Goal: Task Accomplishment & Management: Manage account settings

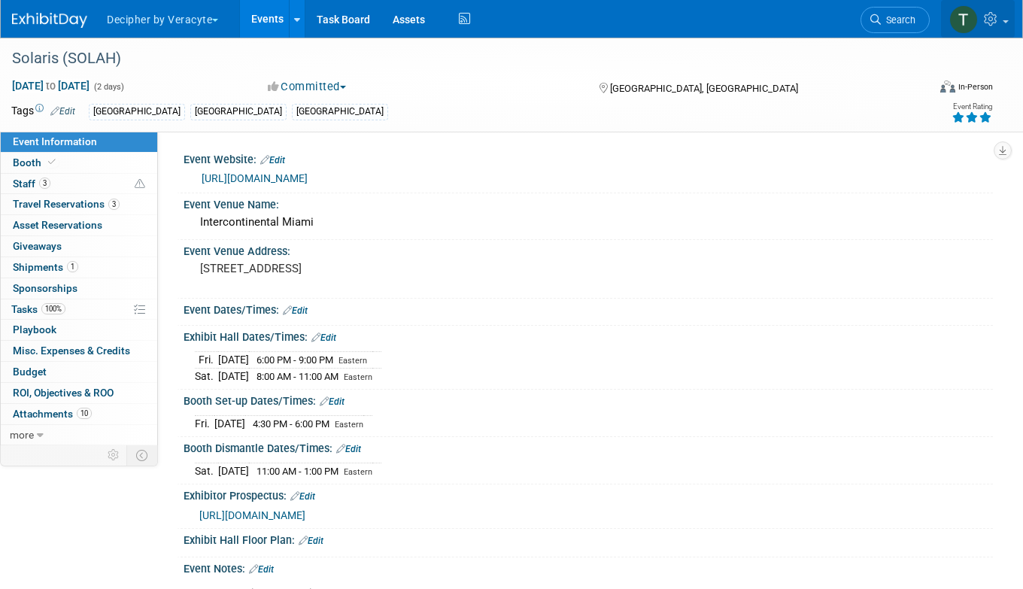
click at [990, 29] on link at bounding box center [978, 19] width 74 height 38
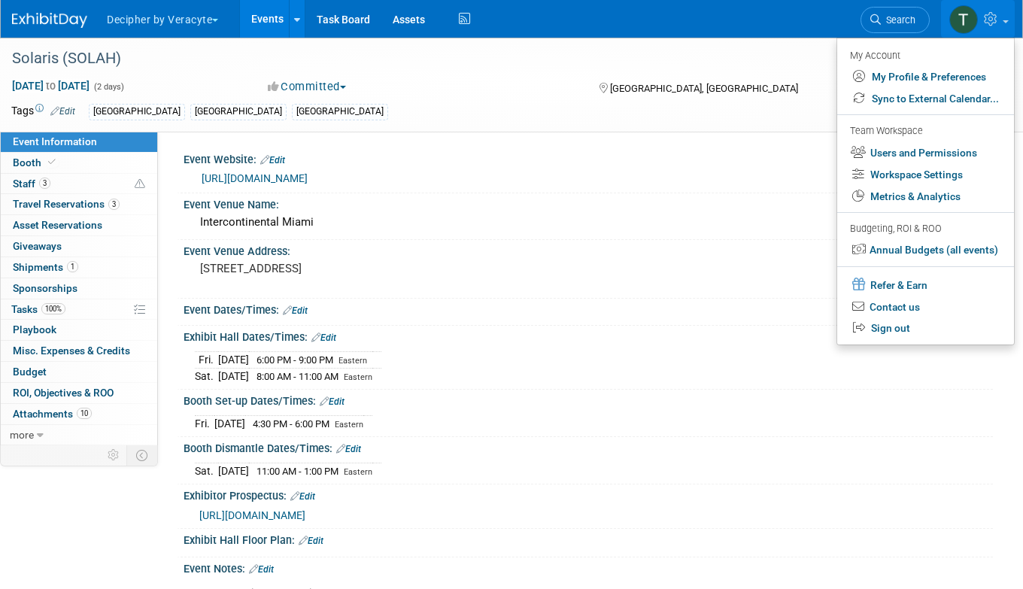
click at [244, 24] on link "Events" at bounding box center [267, 19] width 55 height 38
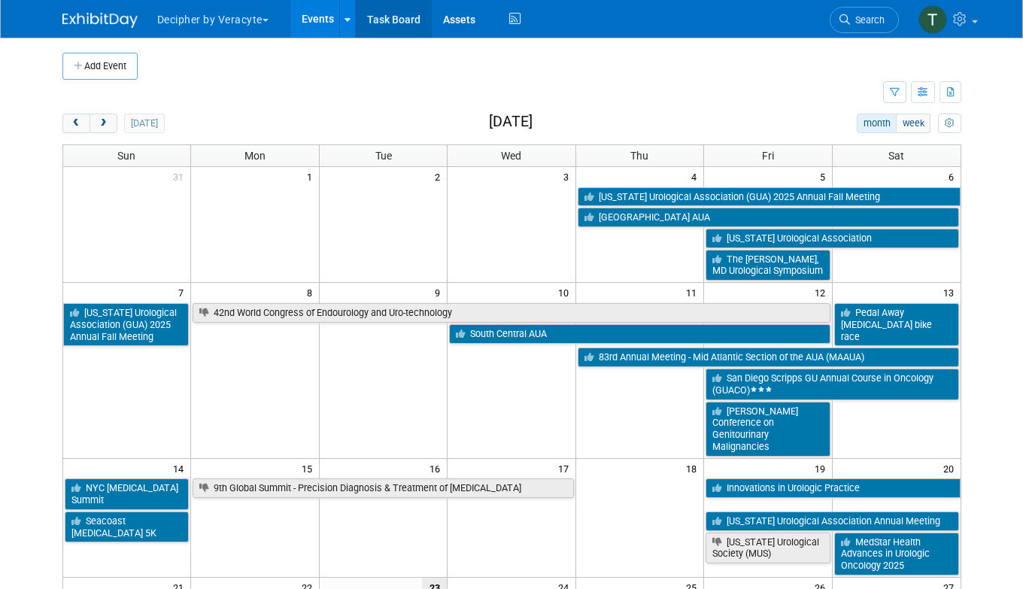
click at [387, 27] on link "Task Board" at bounding box center [394, 19] width 76 height 38
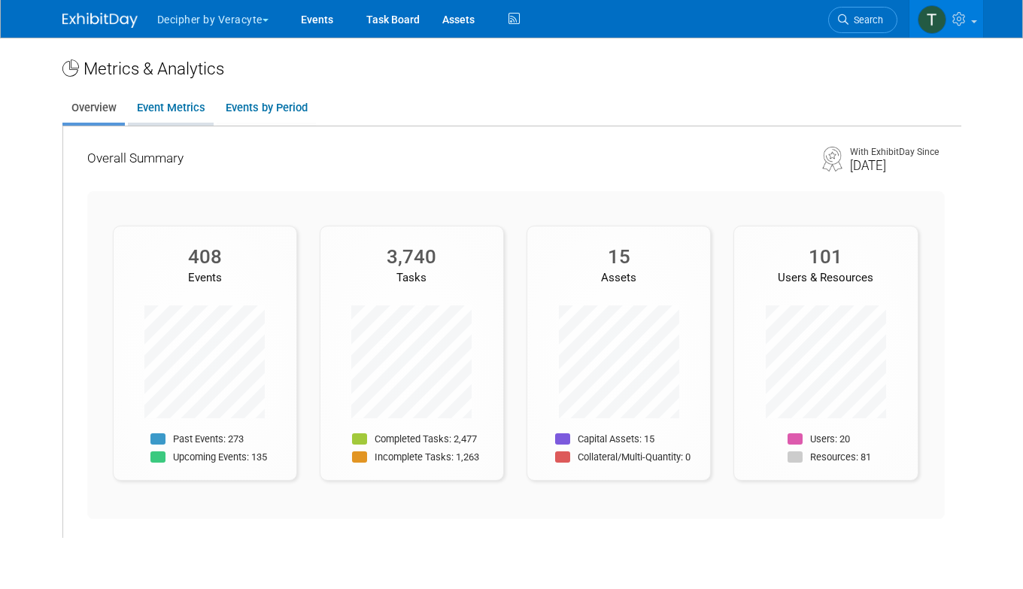
click at [200, 95] on link "Event Metrics" at bounding box center [171, 107] width 86 height 29
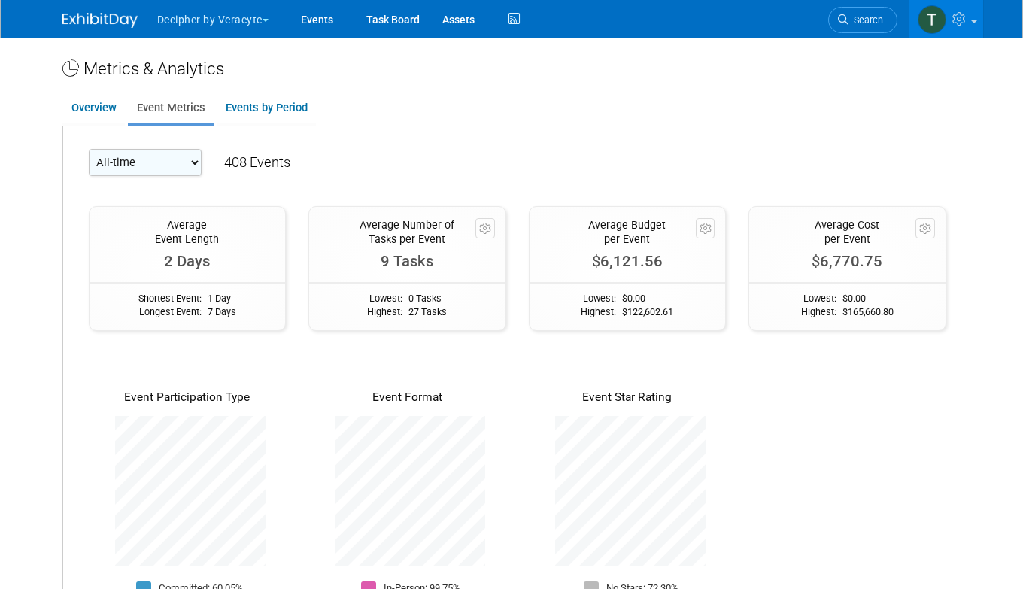
click at [180, 165] on select "All-time 2026 2025 2024 2023" at bounding box center [145, 162] width 113 height 27
select select "2025"
click at [89, 149] on select "All-time 2026 2025 2024 2023" at bounding box center [145, 162] width 113 height 27
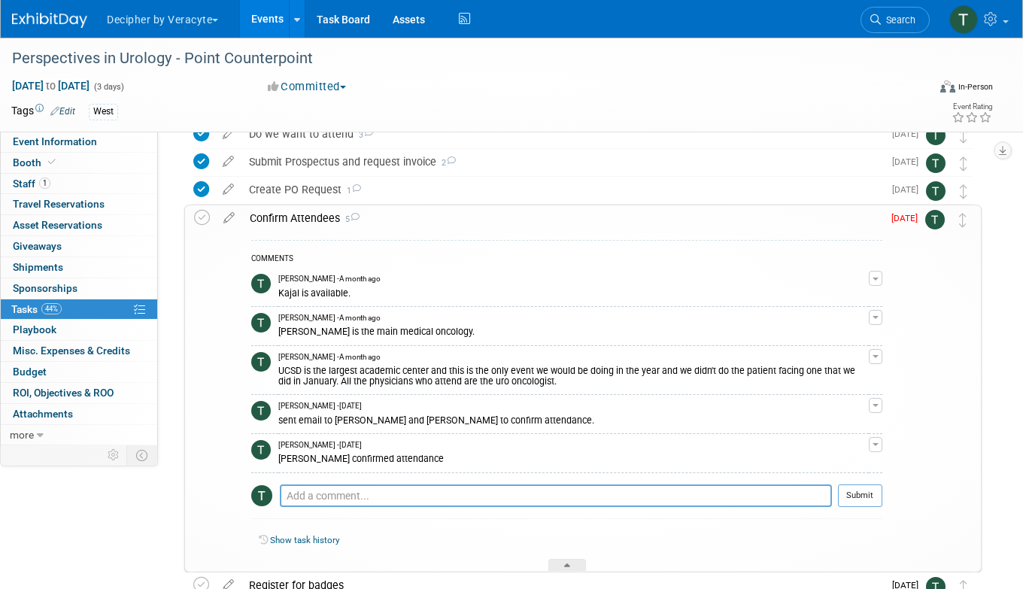
scroll to position [96, 0]
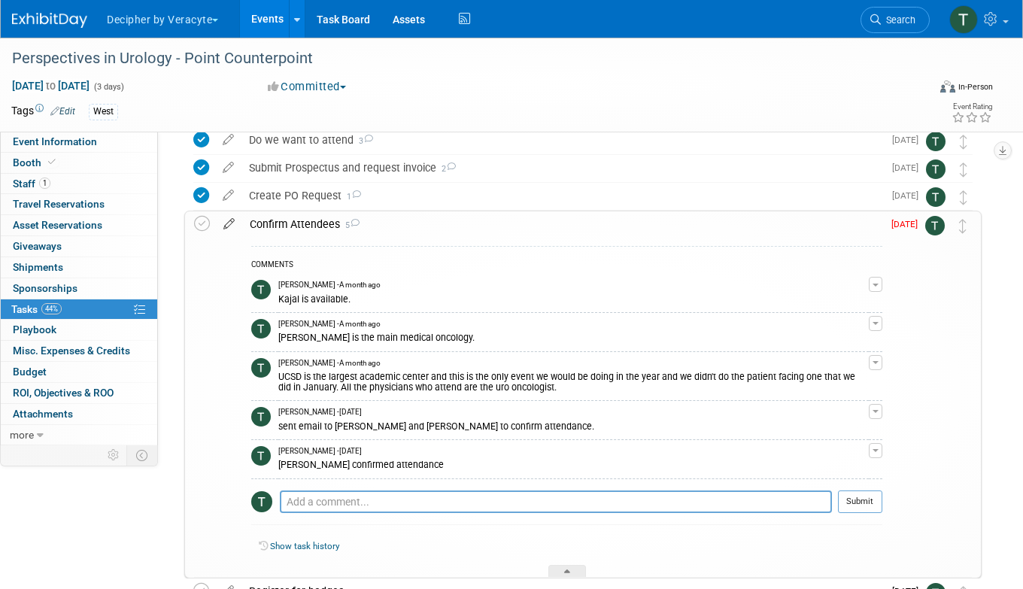
click at [232, 224] on icon at bounding box center [229, 220] width 26 height 19
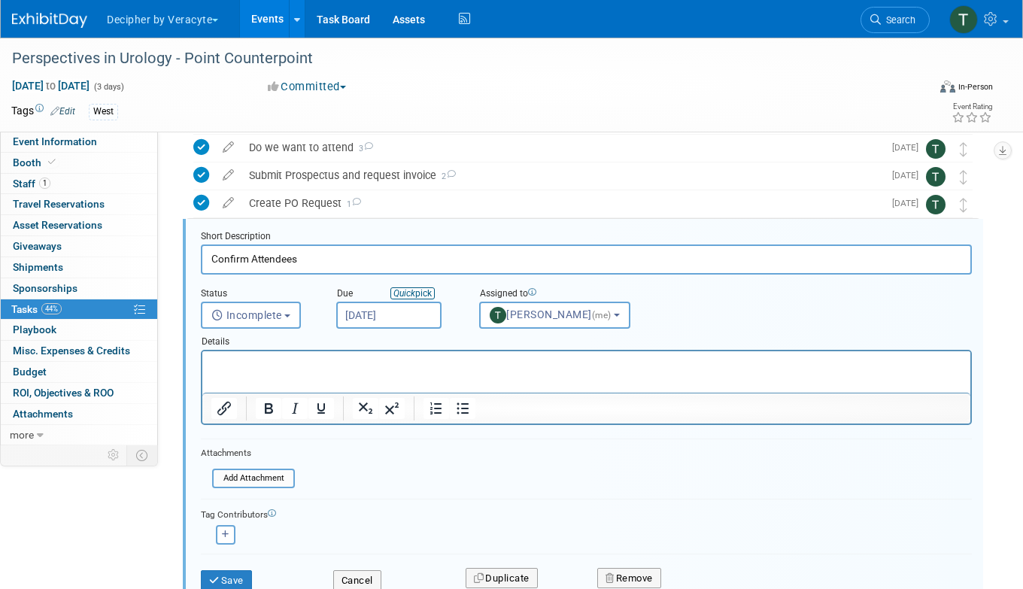
scroll to position [86, 0]
click at [380, 321] on input "[DATE]" at bounding box center [388, 317] width 105 height 27
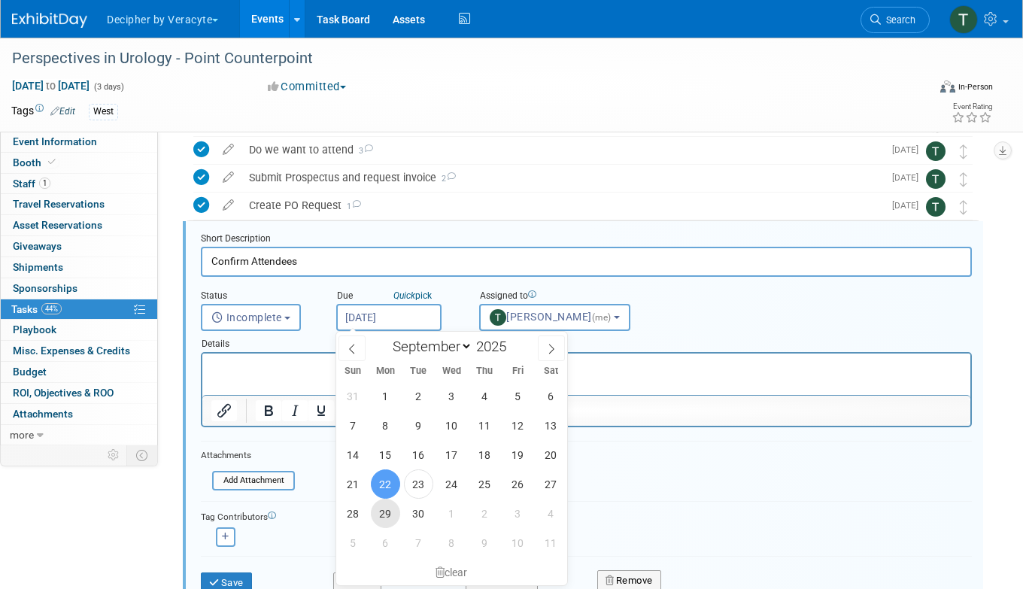
click at [384, 511] on span "29" at bounding box center [385, 513] width 29 height 29
type input "Sep 29, 2025"
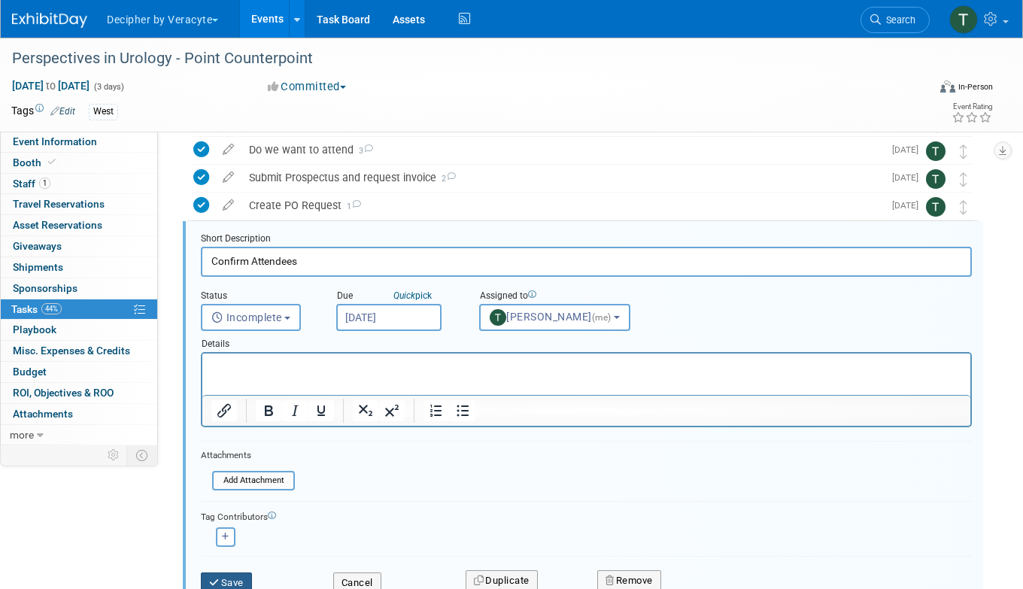
click at [240, 577] on button "Save" at bounding box center [226, 582] width 51 height 21
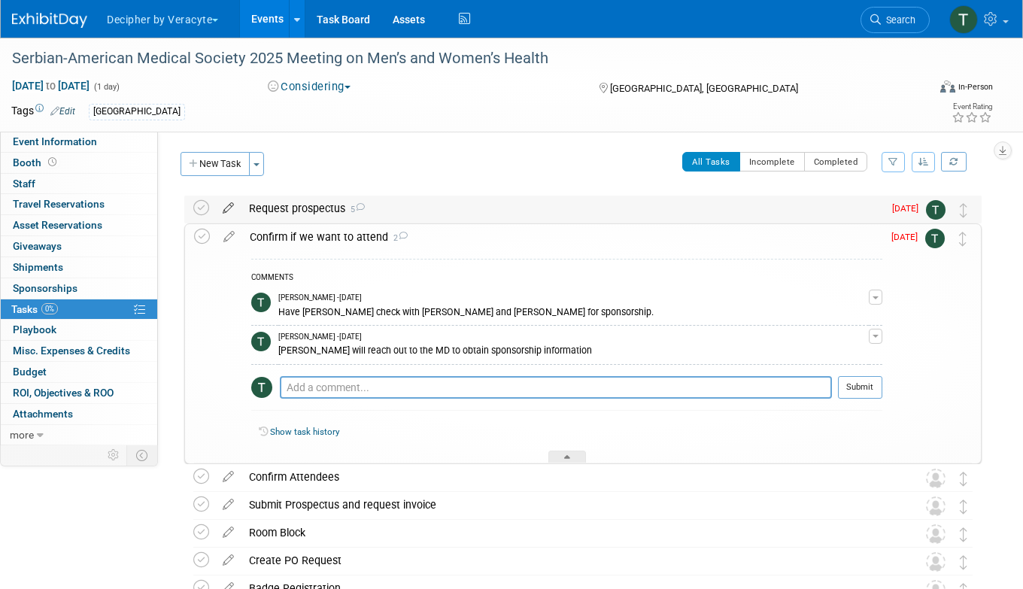
click at [229, 209] on icon at bounding box center [228, 205] width 26 height 19
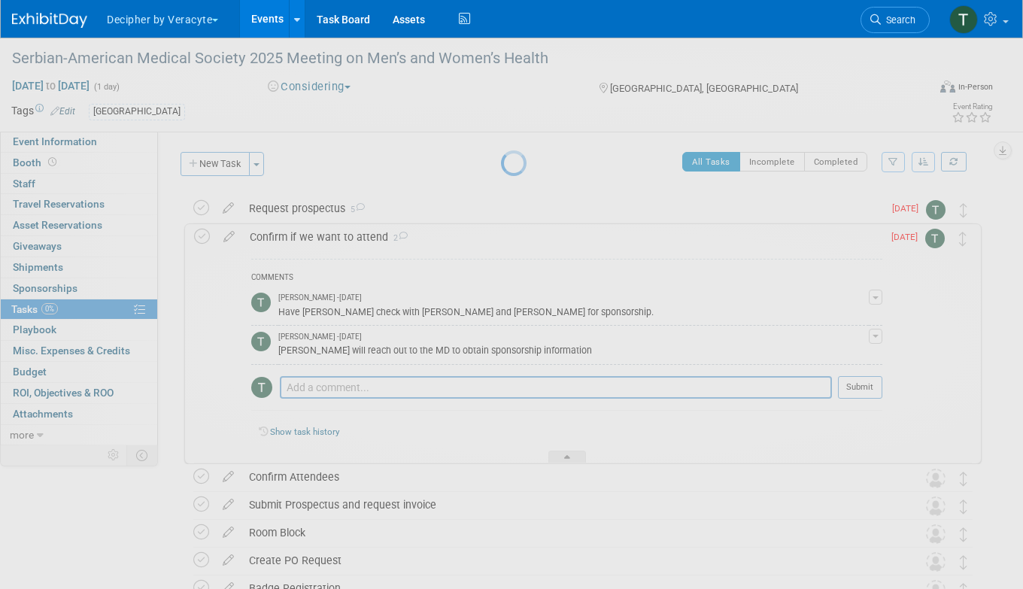
select select "8"
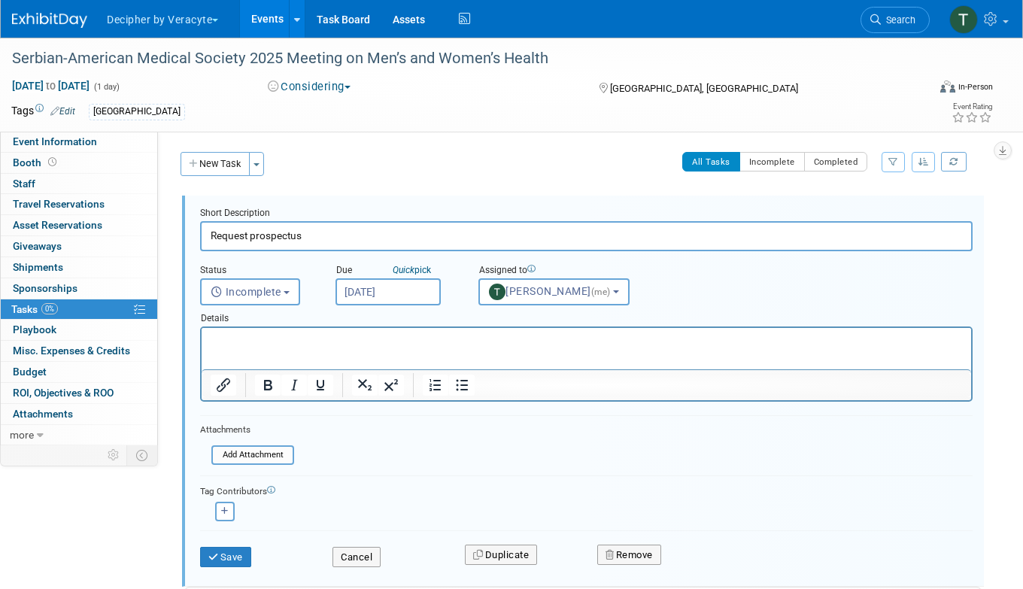
click at [387, 290] on input "[DATE]" at bounding box center [387, 291] width 105 height 27
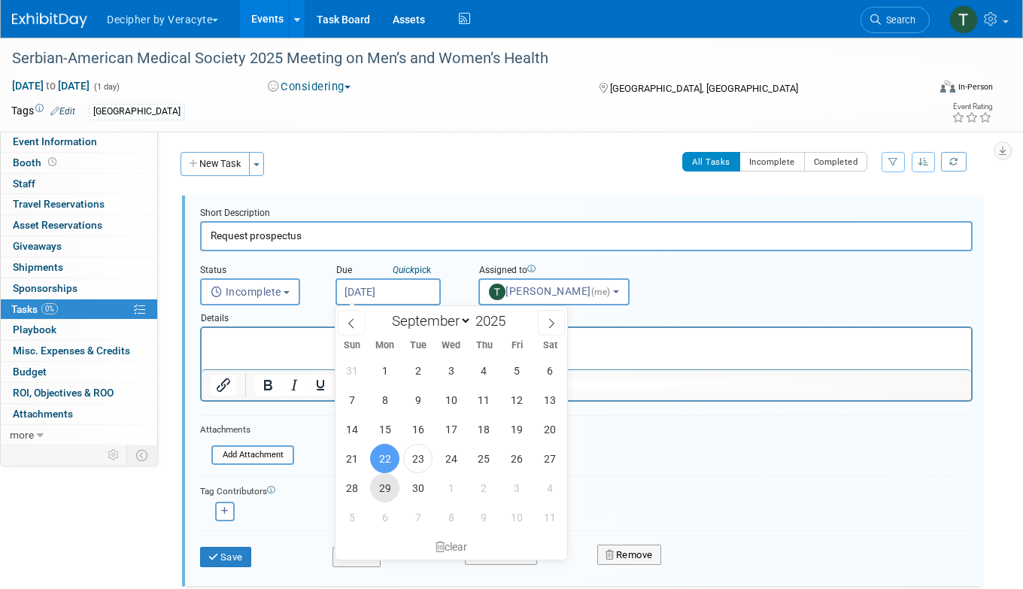
click at [376, 496] on span "29" at bounding box center [384, 487] width 29 height 29
type input "[DATE]"
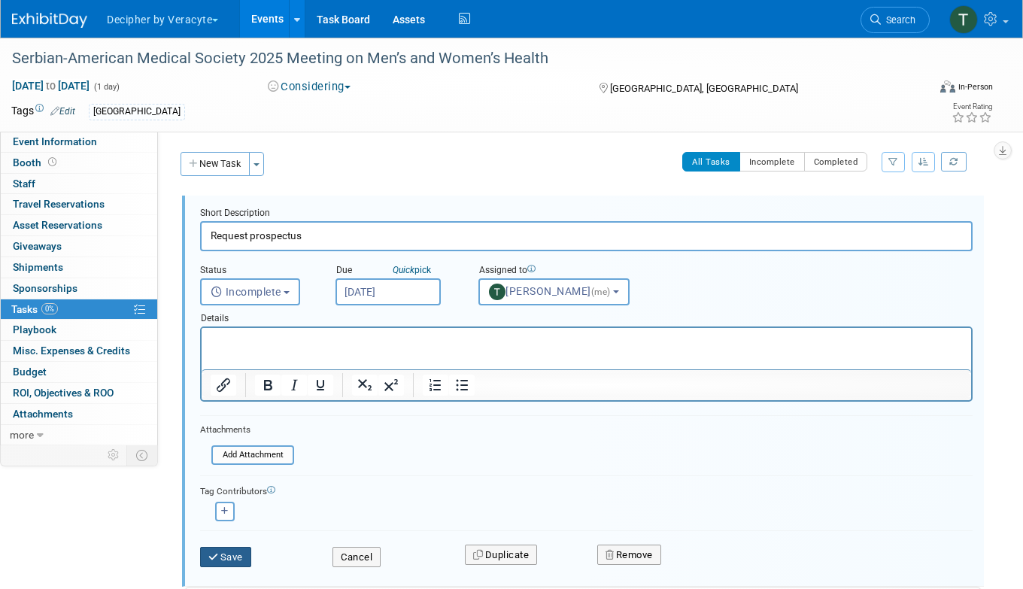
click at [229, 558] on button "Save" at bounding box center [225, 557] width 51 height 21
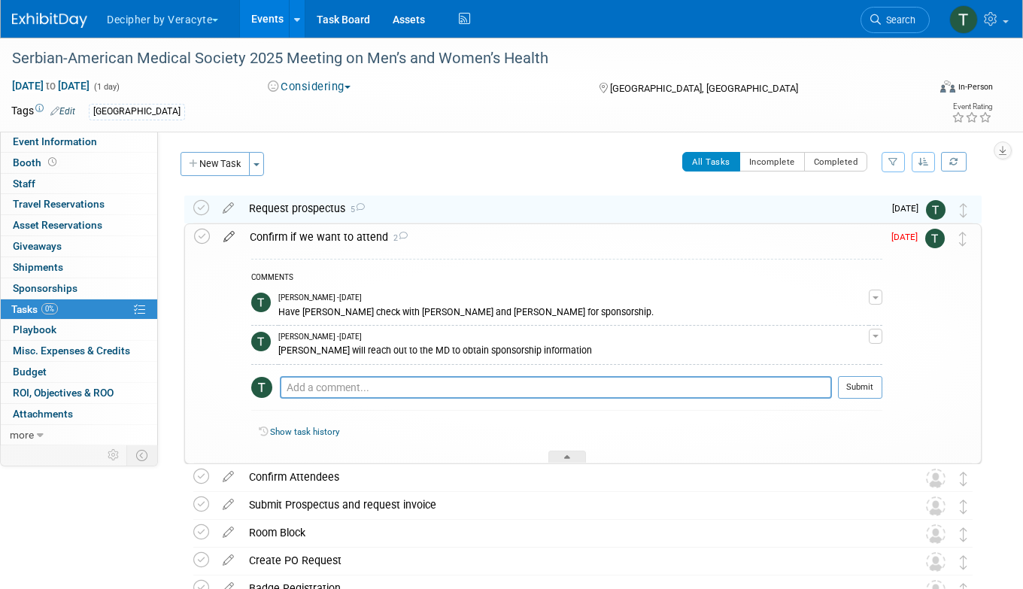
click at [226, 238] on icon at bounding box center [229, 233] width 26 height 19
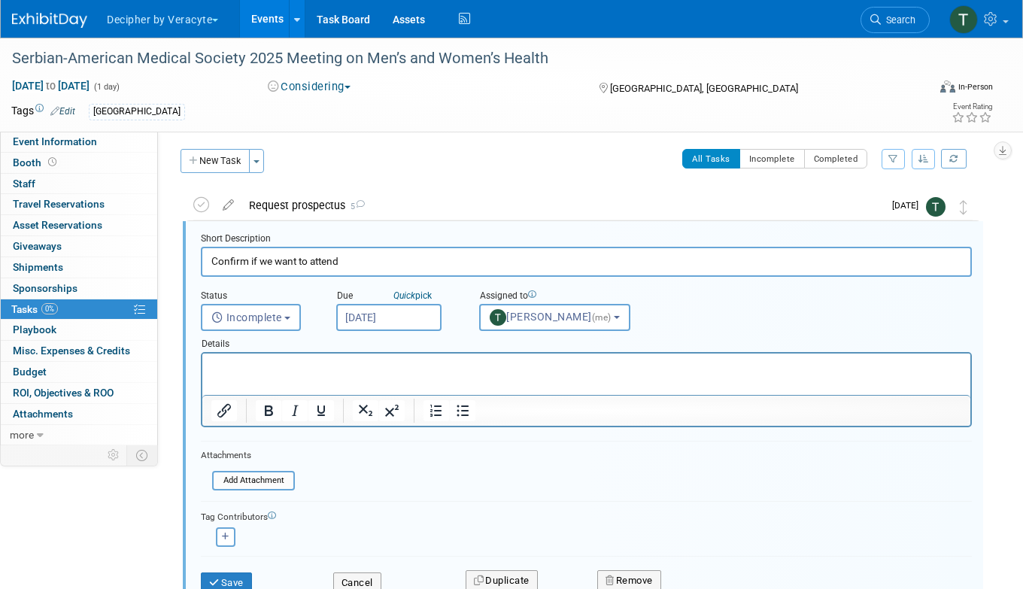
scroll to position [3, 0]
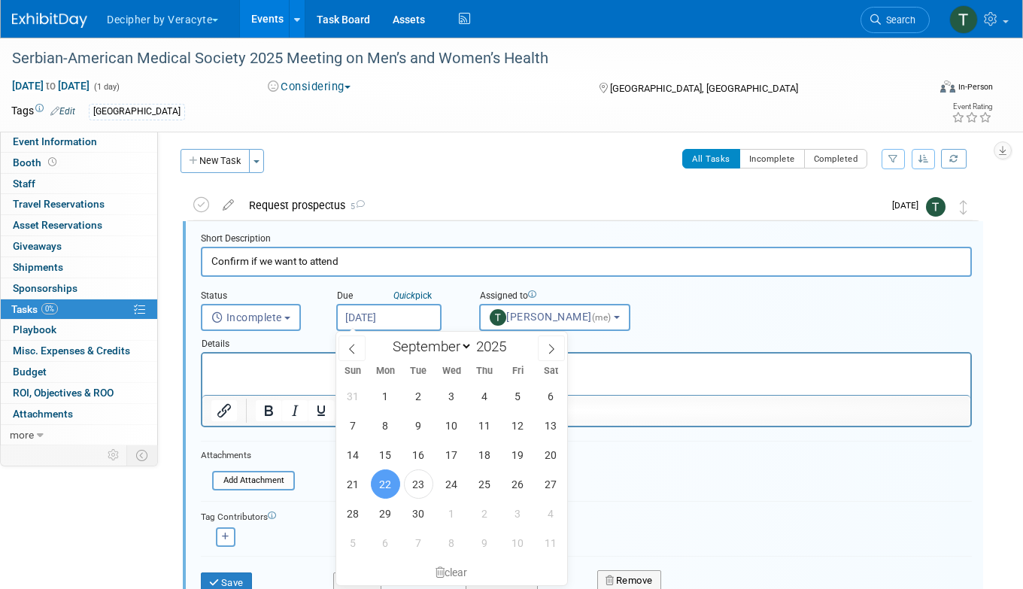
click at [415, 320] on input "[DATE]" at bounding box center [388, 317] width 105 height 27
click at [383, 556] on span "6" at bounding box center [385, 542] width 29 height 29
type input "Oct 6, 2025"
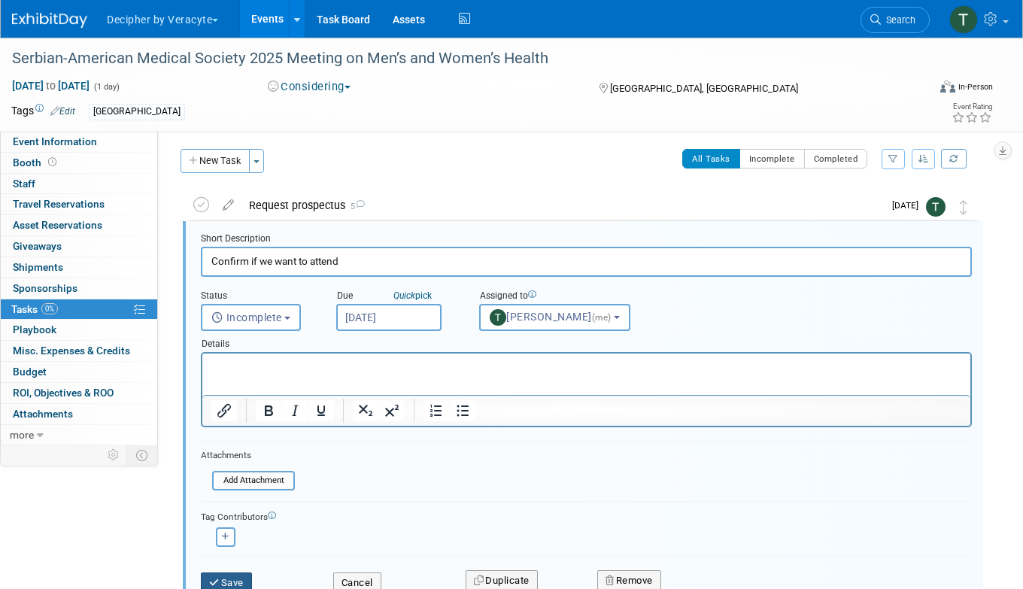
click at [232, 577] on button "Save" at bounding box center [226, 582] width 51 height 21
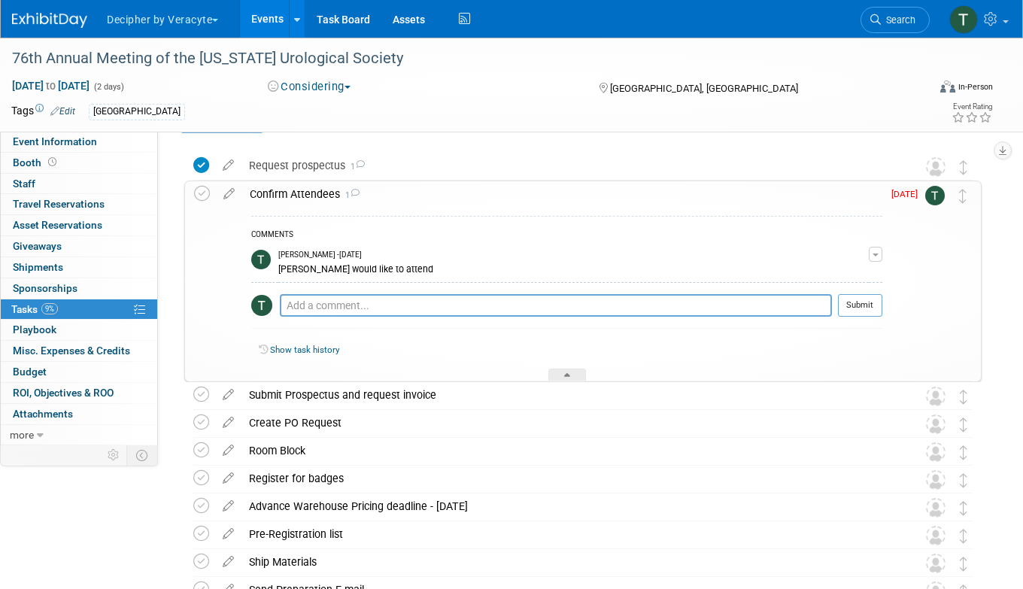
scroll to position [44, 0]
click at [228, 193] on icon at bounding box center [229, 189] width 26 height 19
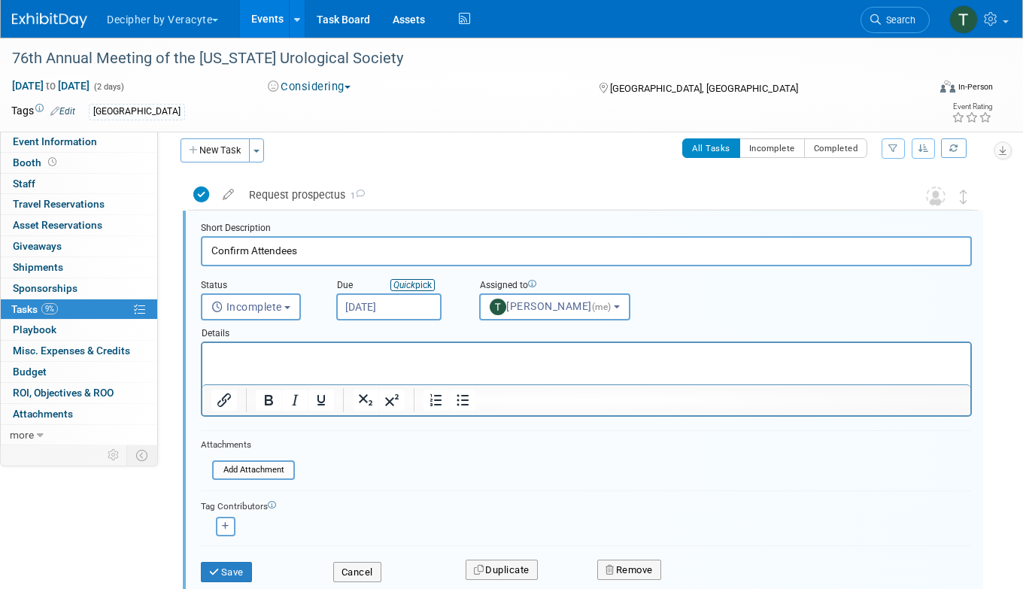
scroll to position [3, 0]
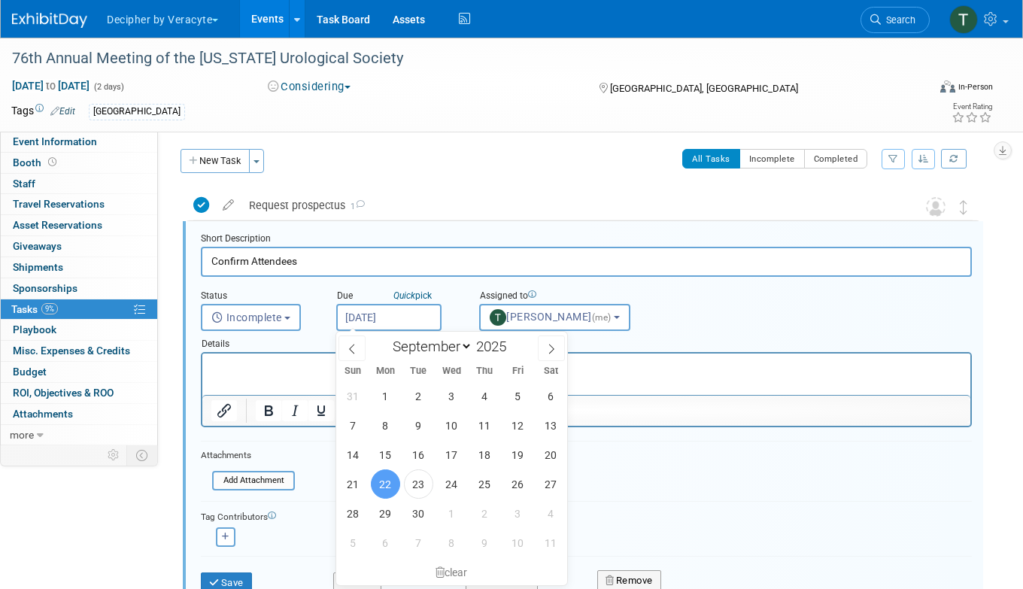
click at [405, 319] on input "[DATE]" at bounding box center [388, 317] width 105 height 27
click at [389, 544] on span "6" at bounding box center [385, 542] width 29 height 29
type input "Oct 6, 2025"
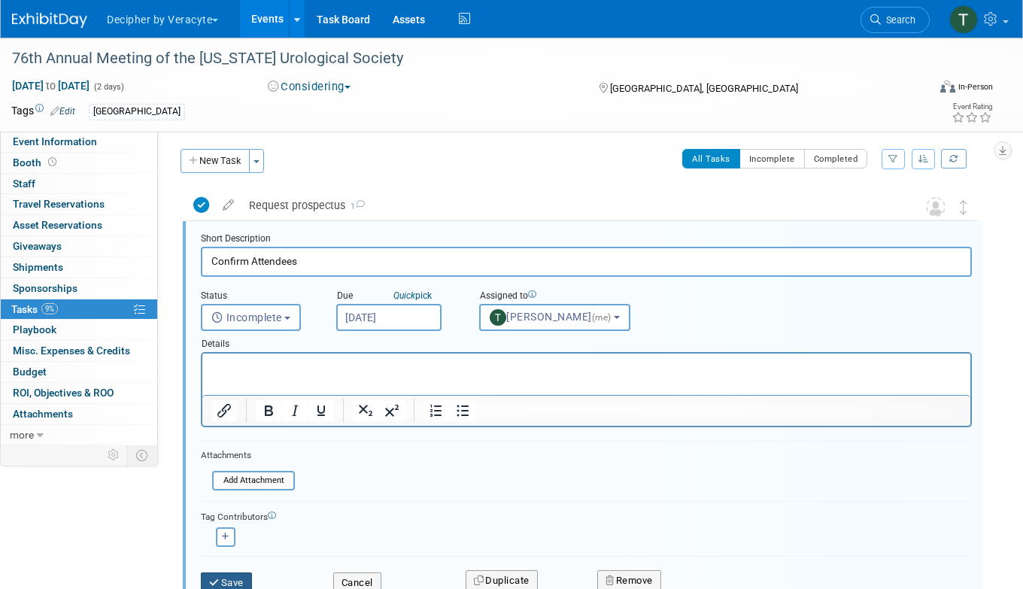
click at [240, 578] on button "Save" at bounding box center [226, 582] width 51 height 21
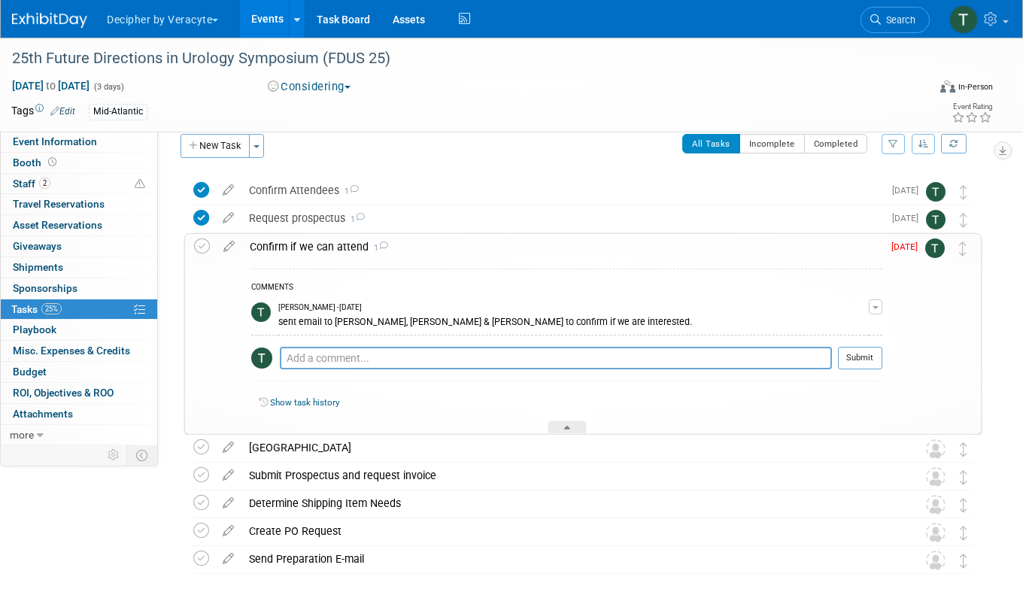
scroll to position [26, 0]
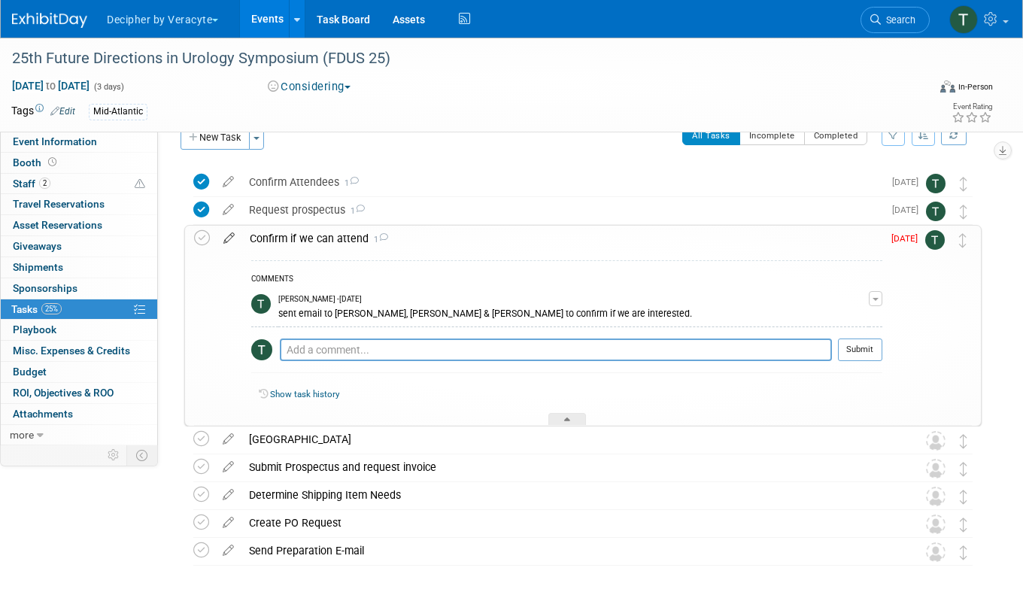
click at [231, 238] on icon at bounding box center [229, 235] width 26 height 19
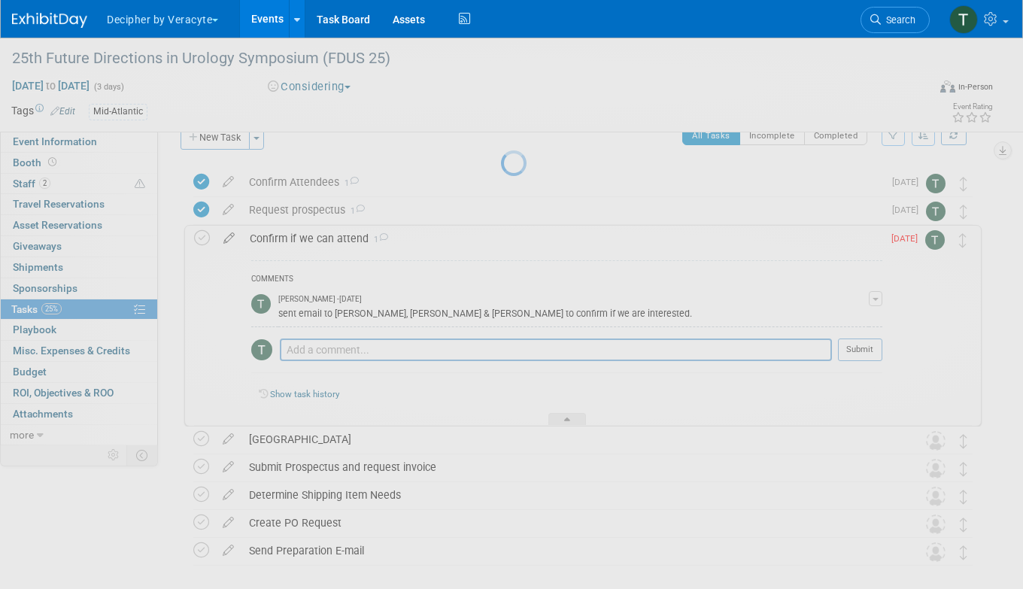
select select "8"
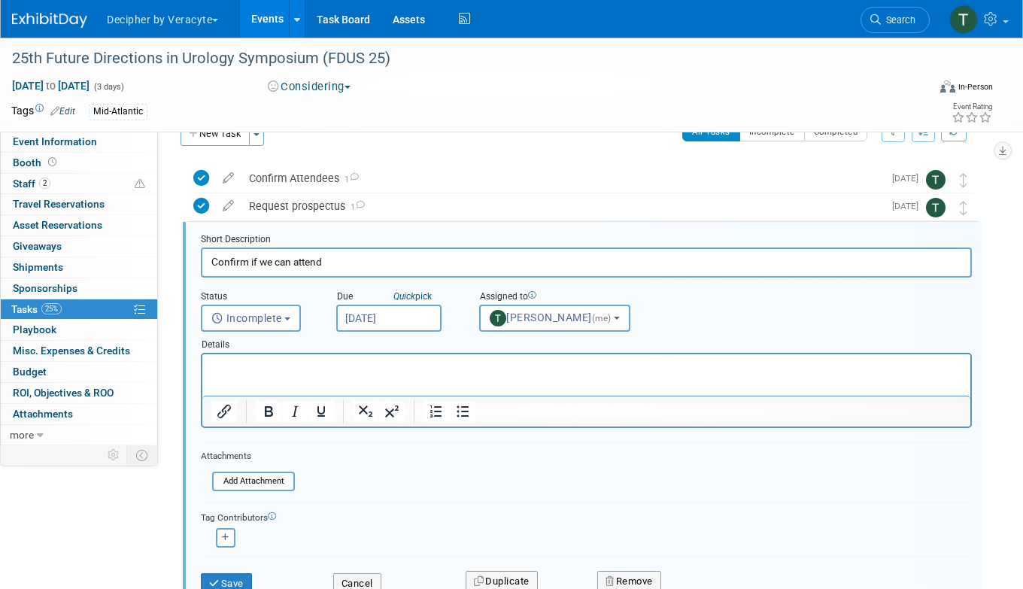
scroll to position [31, 0]
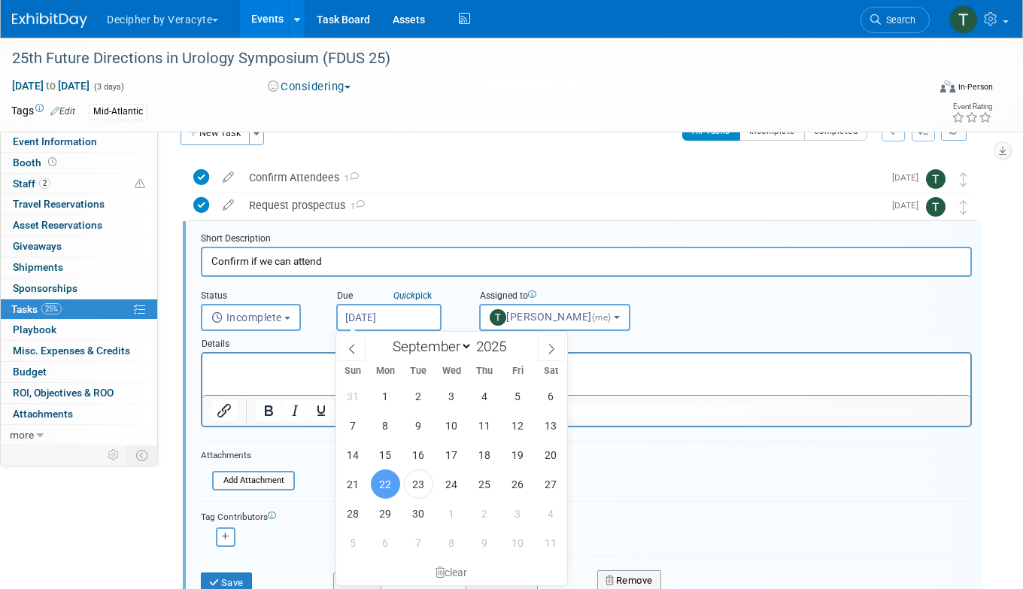
click at [402, 314] on input "[DATE]" at bounding box center [388, 317] width 105 height 27
click at [378, 509] on span "29" at bounding box center [385, 513] width 29 height 29
type input "[DATE]"
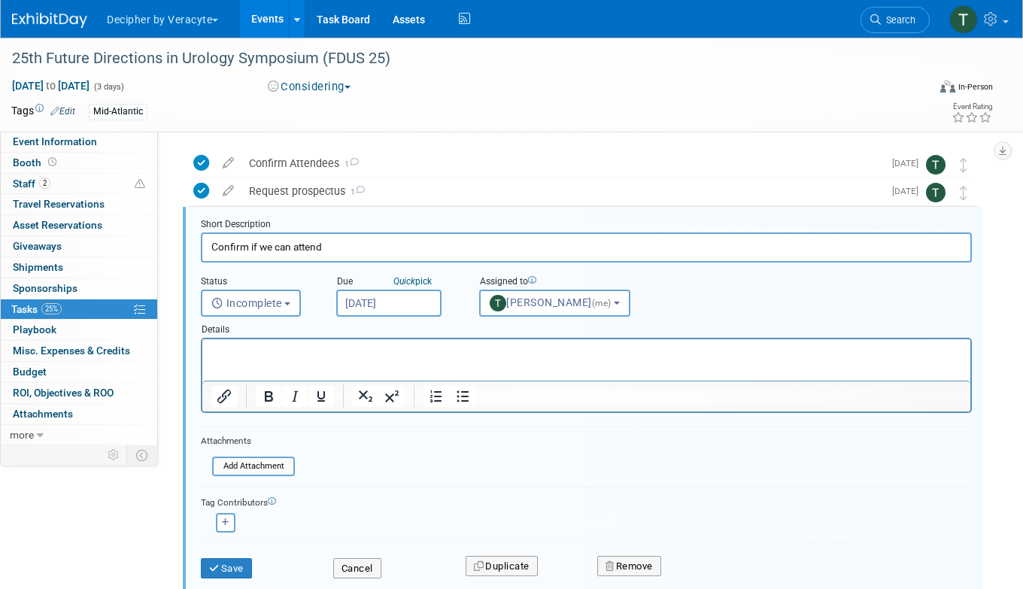
scroll to position [47, 0]
click at [237, 564] on button "Save" at bounding box center [226, 566] width 51 height 21
